Goal: Task Accomplishment & Management: Manage account settings

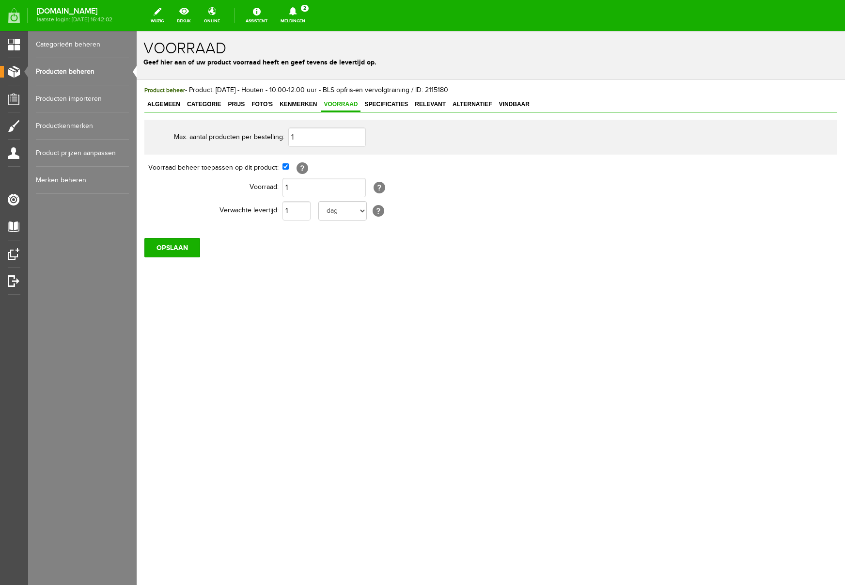
click at [296, 11] on icon at bounding box center [293, 11] width 8 height 9
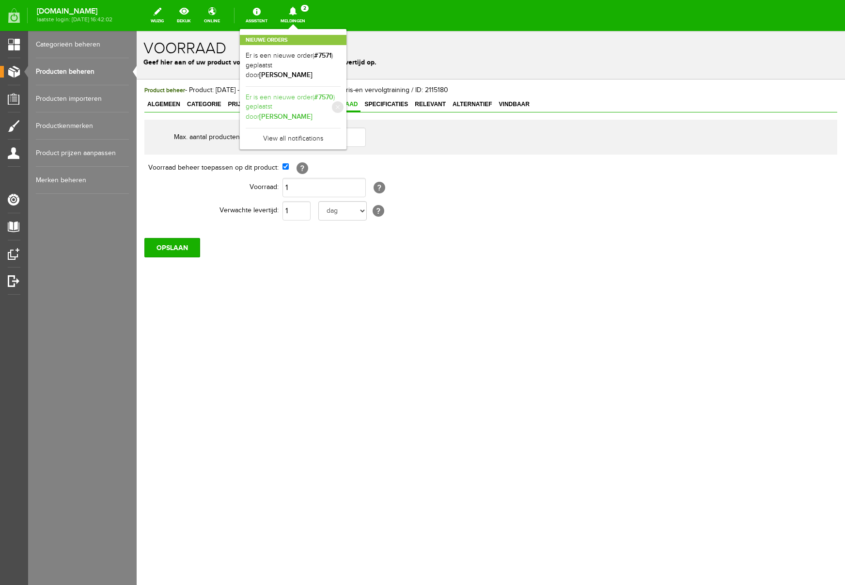
click at [341, 93] on link "Er is een nieuwe order( #7570 ) geplaatst door [PERSON_NAME]" at bounding box center [293, 108] width 95 height 30
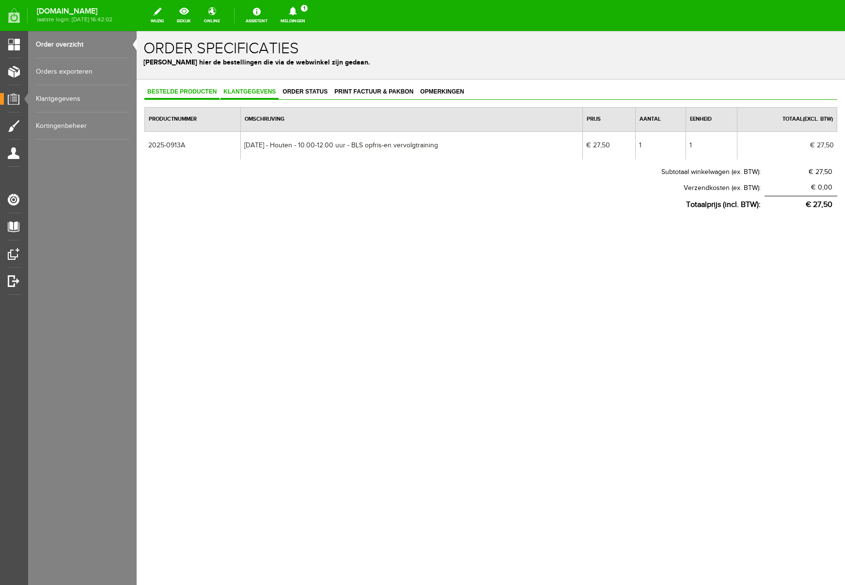
click at [258, 90] on span "Klantgegevens" at bounding box center [249, 91] width 58 height 7
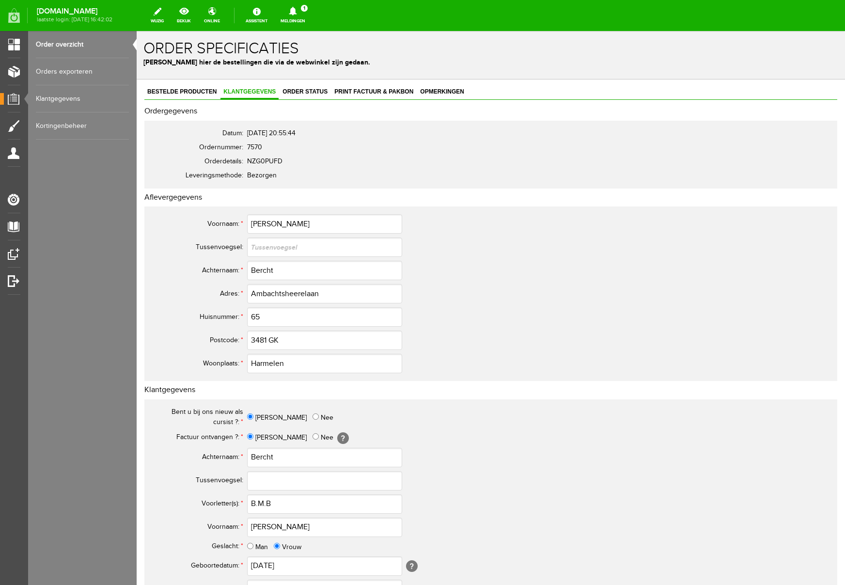
scroll to position [0, 0]
drag, startPoint x: 325, startPoint y: 293, endPoint x: 195, endPoint y: 292, distance: 129.8
click at [195, 292] on tr "Adres: * Ambachtsheerelaan" at bounding box center [382, 292] width 465 height 23
drag, startPoint x: 279, startPoint y: 459, endPoint x: 232, endPoint y: 456, distance: 48.1
click at [232, 456] on tr "Achternaam: * Bercht" at bounding box center [382, 456] width 465 height 23
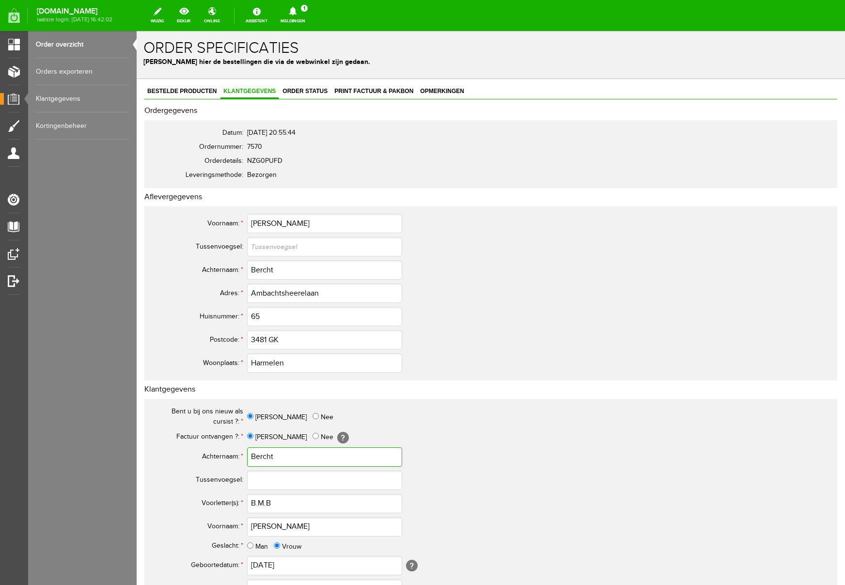
scroll to position [0, 0]
drag, startPoint x: 286, startPoint y: 501, endPoint x: 173, endPoint y: 483, distance: 114.3
click at [188, 497] on tr "Voorletter(s): * B.M.B" at bounding box center [382, 503] width 465 height 23
drag, startPoint x: 288, startPoint y: 526, endPoint x: 186, endPoint y: 524, distance: 102.7
click at [186, 524] on tr "Voornaam: * [PERSON_NAME]" at bounding box center [382, 526] width 465 height 23
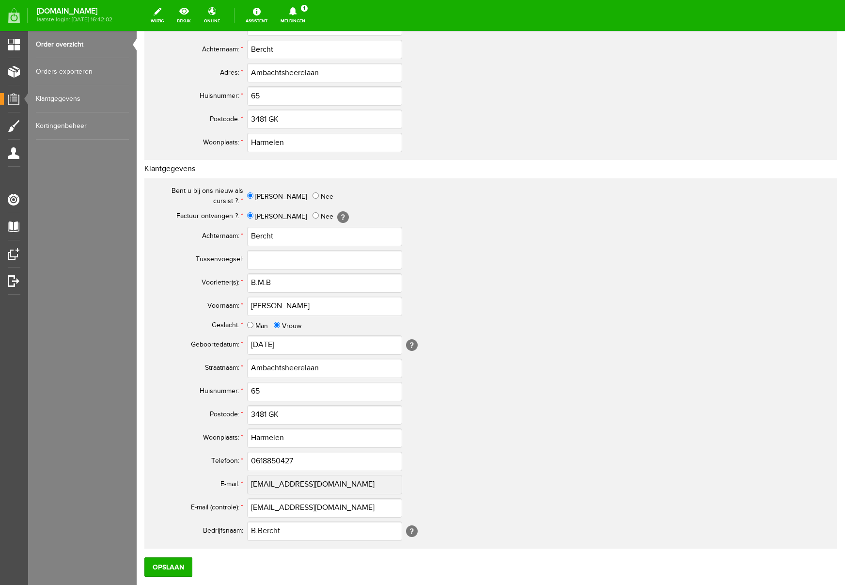
scroll to position [222, 0]
drag, startPoint x: 286, startPoint y: 533, endPoint x: 236, endPoint y: 529, distance: 50.0
click at [236, 529] on tr "Bedrijfsnaam: B.Bercht [?]" at bounding box center [382, 529] width 465 height 23
click at [259, 460] on input "0618850427" at bounding box center [324, 459] width 155 height 19
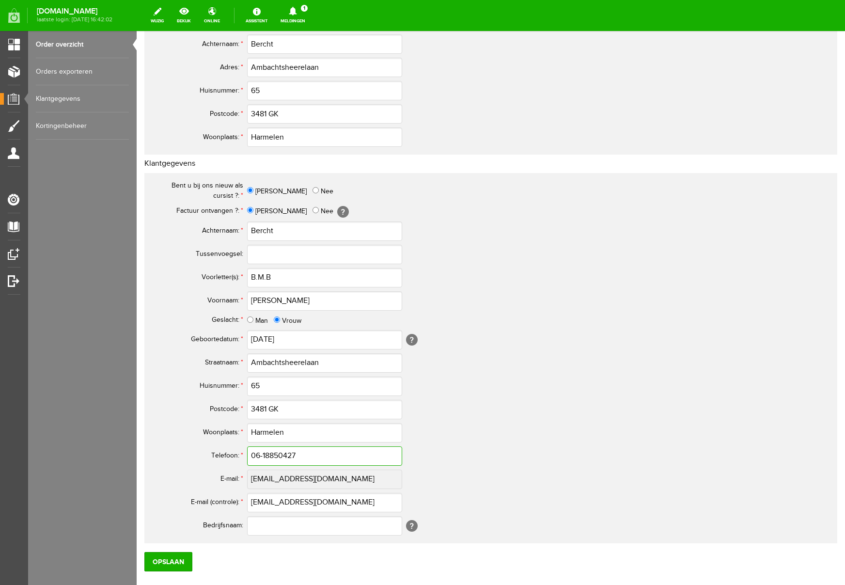
drag, startPoint x: 315, startPoint y: 455, endPoint x: 198, endPoint y: 450, distance: 117.4
click at [198, 450] on tr "Telefoon: * 06-18850427" at bounding box center [382, 455] width 465 height 23
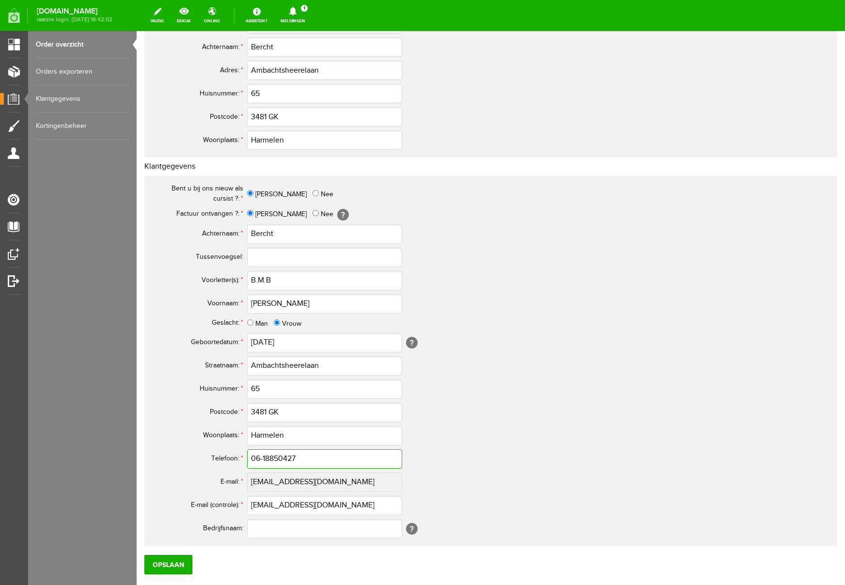
type input "06-18850427"
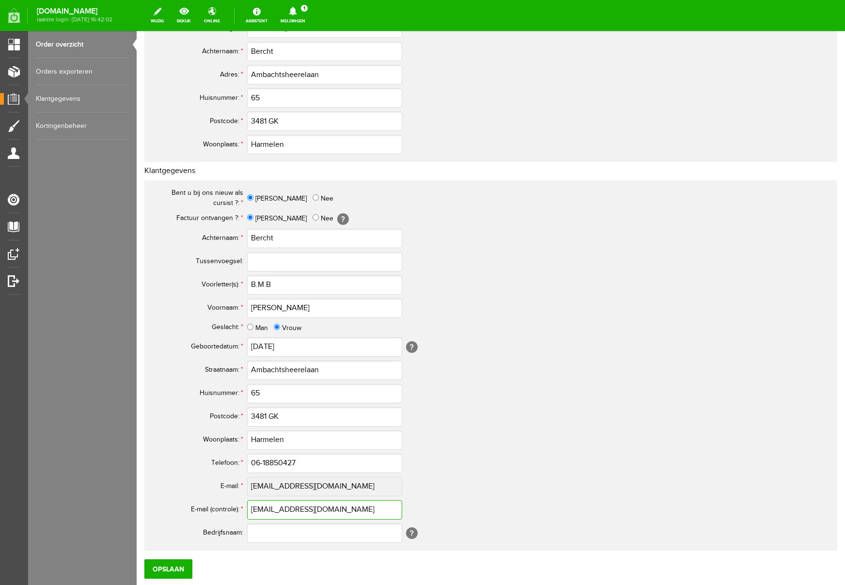
drag, startPoint x: 338, startPoint y: 510, endPoint x: 182, endPoint y: 491, distance: 157.1
click at [182, 491] on tbody "Bent u bij ons nieuw als cursist ?: * [PERSON_NAME] Factuur ontvangen ?: * Ja N…" at bounding box center [382, 365] width 465 height 358
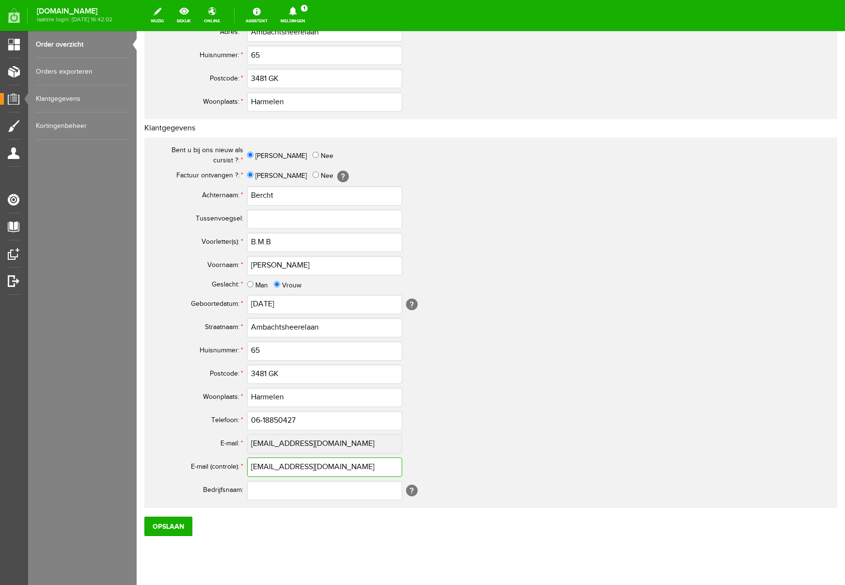
scroll to position [284, 0]
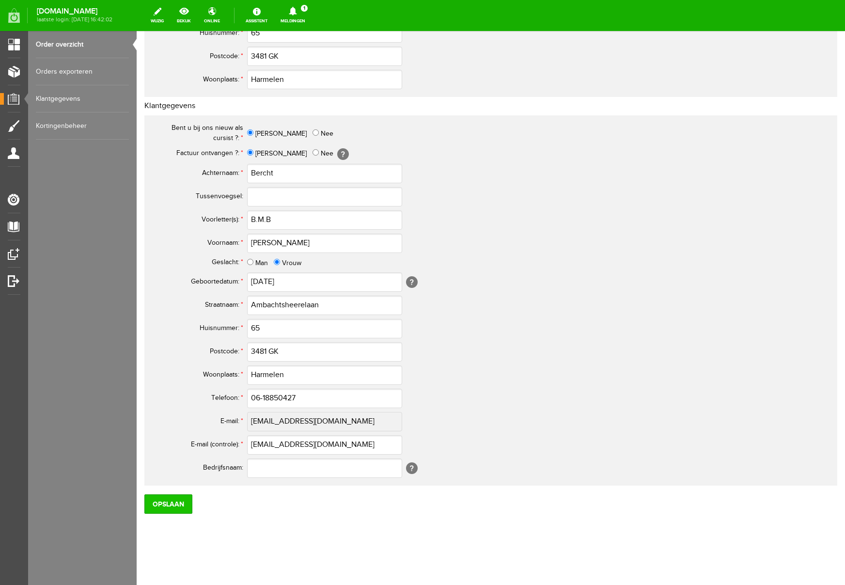
click at [179, 501] on input "Opslaan" at bounding box center [168, 503] width 48 height 19
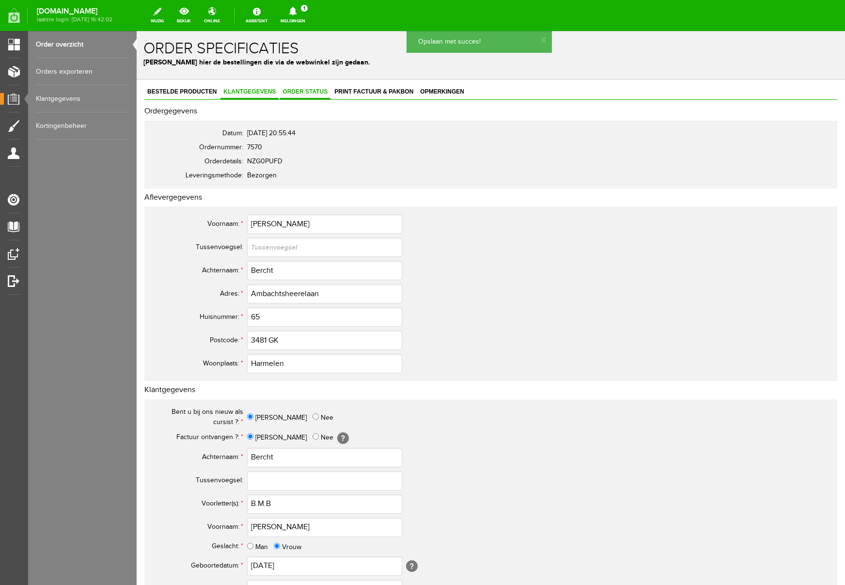
click at [310, 92] on span "Order status" at bounding box center [304, 91] width 51 height 7
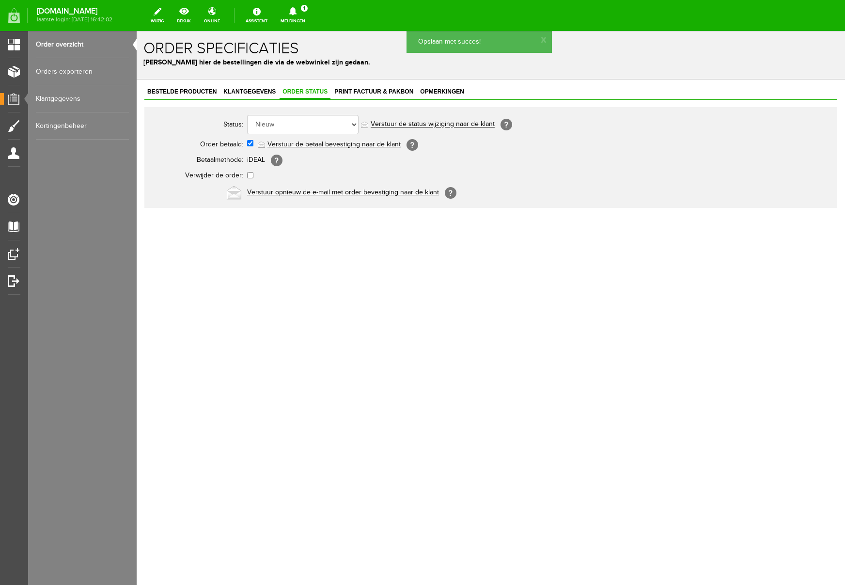
click at [309, 141] on link "Verstuur de betaal bevestiging naar de klant" at bounding box center [333, 144] width 133 height 8
click at [362, 91] on span "Print factuur & pakbon" at bounding box center [373, 91] width 85 height 7
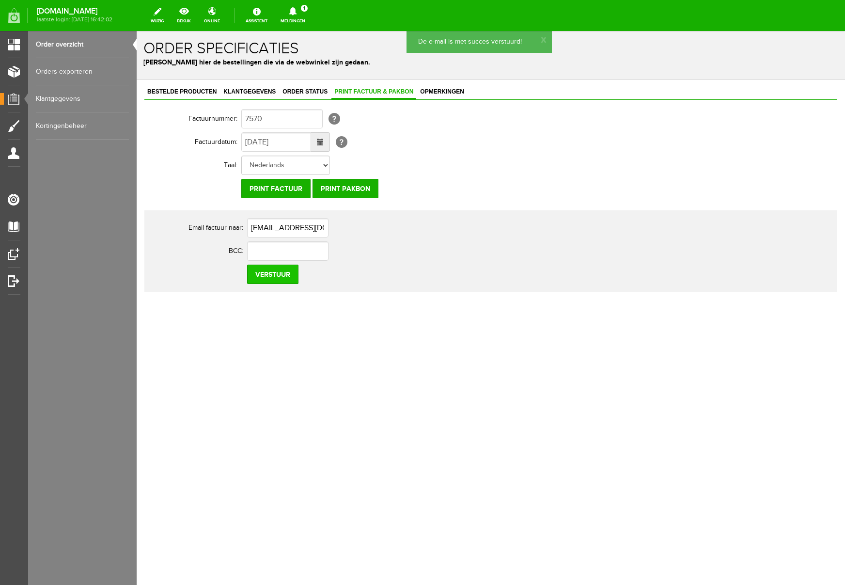
click at [265, 273] on input "Verstuur" at bounding box center [272, 273] width 51 height 19
click at [296, 11] on icon at bounding box center [293, 11] width 8 height 9
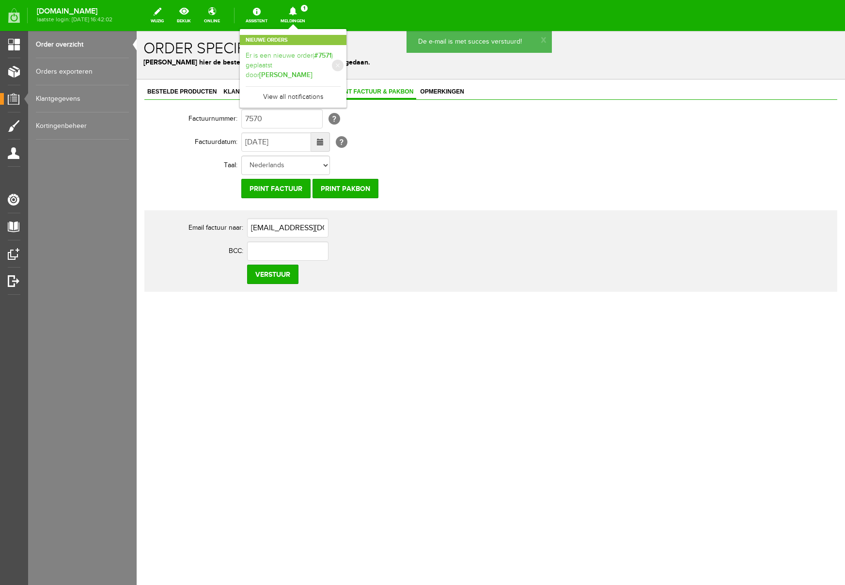
click at [341, 57] on link "Er is een nieuwe order( #7571 ) geplaatst door [PERSON_NAME]" at bounding box center [293, 66] width 95 height 30
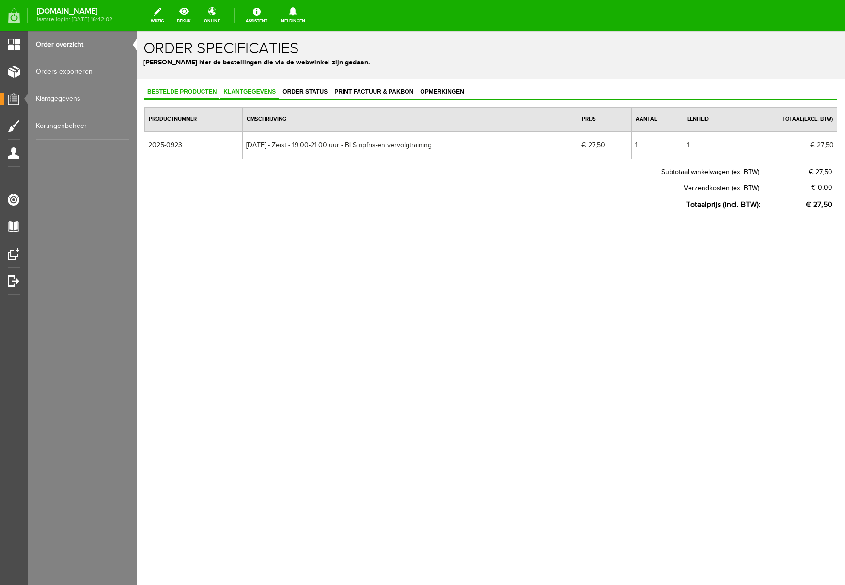
click at [250, 88] on span "Klantgegevens" at bounding box center [249, 91] width 58 height 7
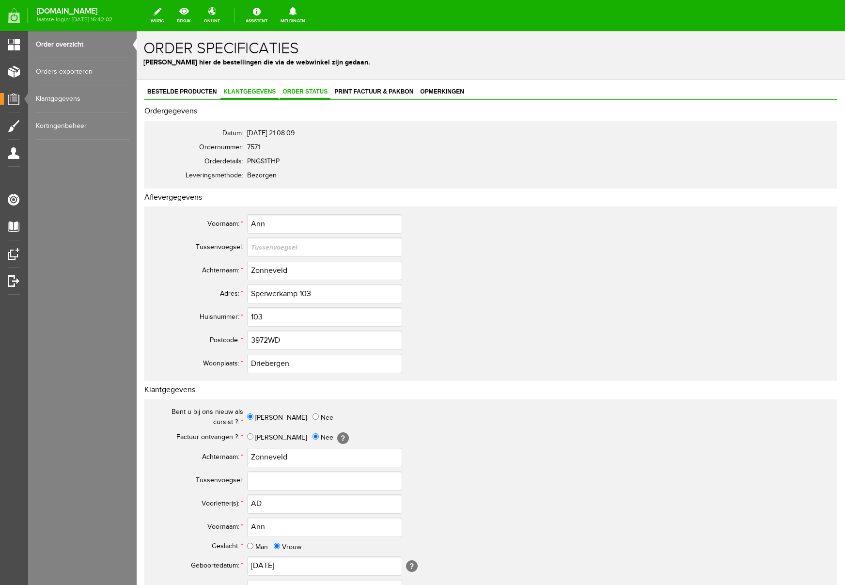
click at [319, 93] on span "Order status" at bounding box center [304, 91] width 51 height 7
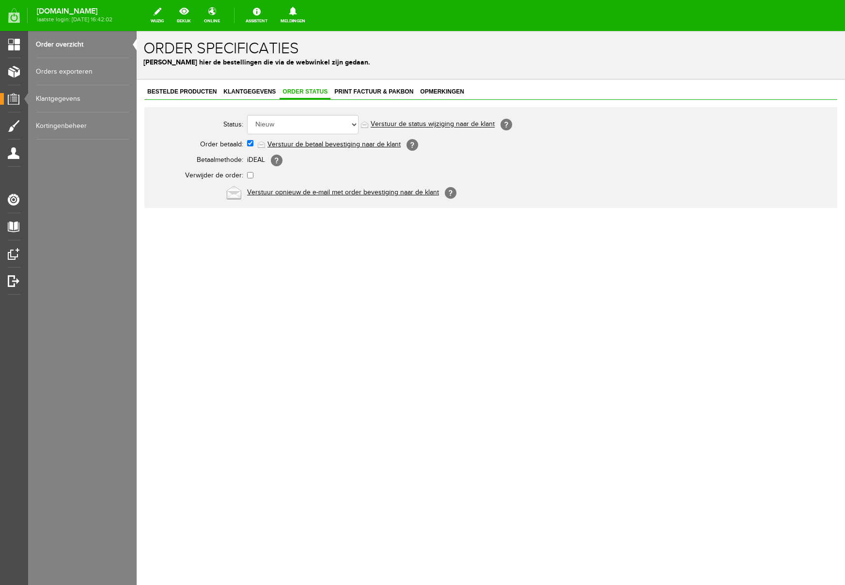
click at [314, 142] on link "Verstuur de betaal bevestiging naar de klant" at bounding box center [333, 144] width 133 height 8
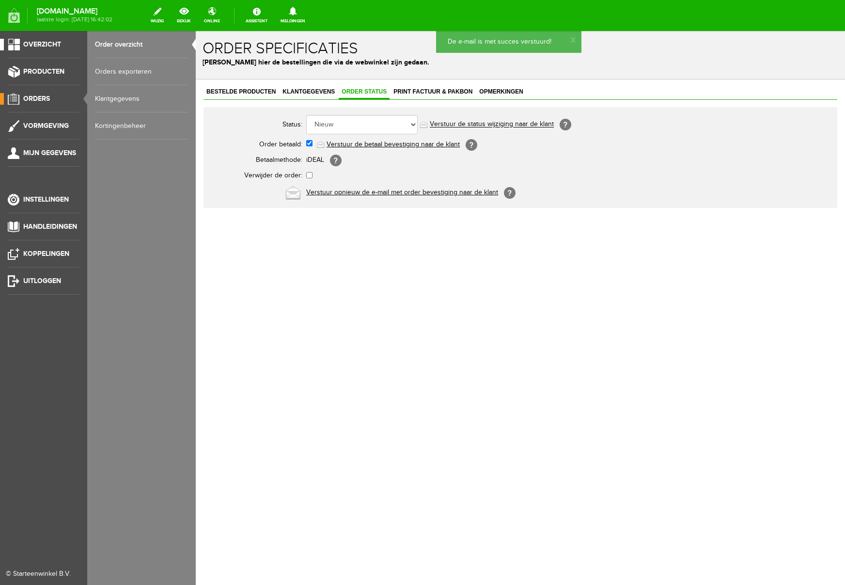
click at [56, 44] on span "Overzicht" at bounding box center [42, 44] width 38 height 8
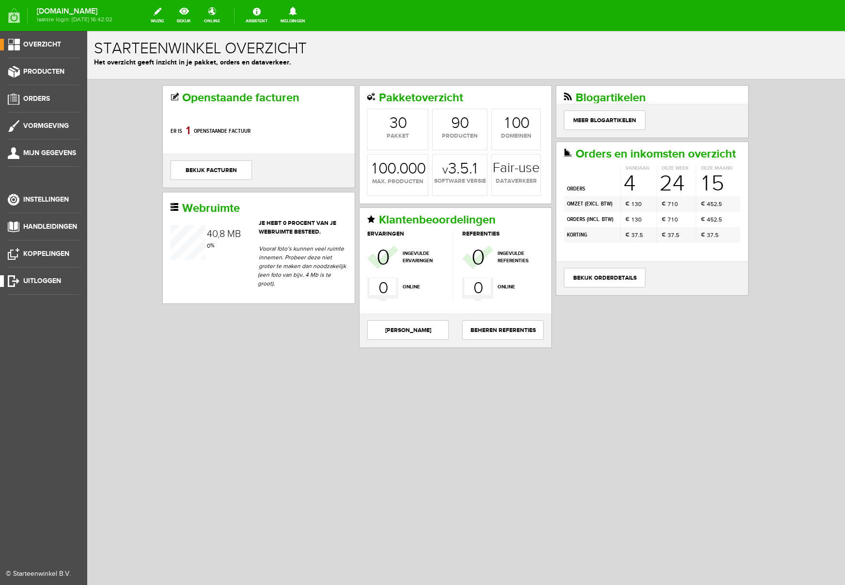
click at [56, 281] on span "Uitloggen" at bounding box center [42, 281] width 38 height 8
